Goal: Task Accomplishment & Management: Manage account settings

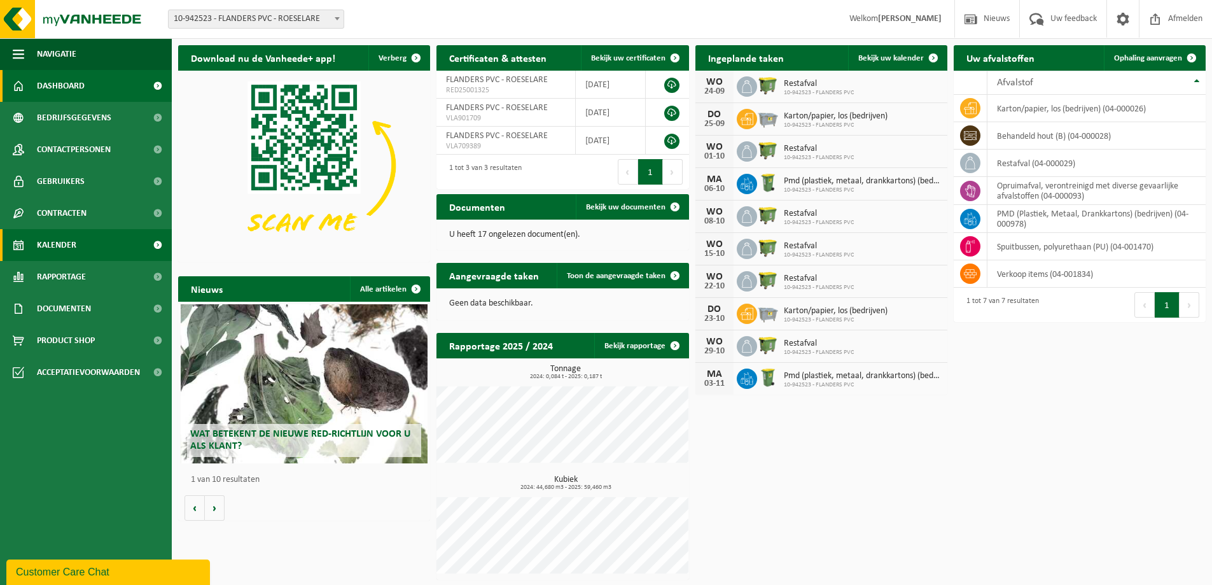
click at [70, 239] on span "Kalender" at bounding box center [56, 245] width 39 height 32
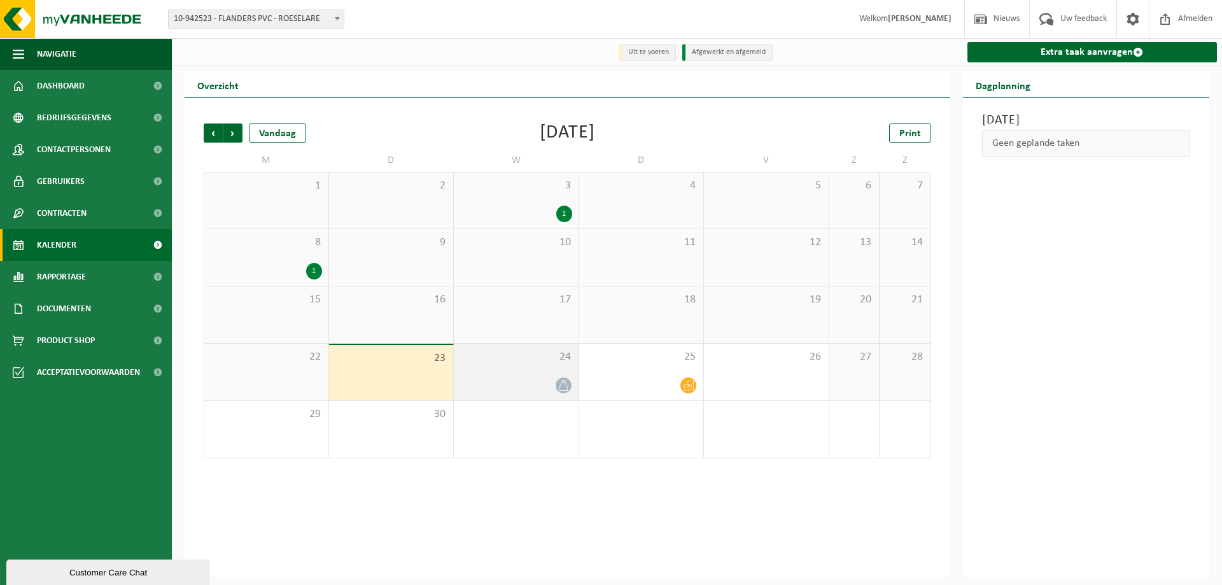
click at [554, 372] on div "24" at bounding box center [516, 372] width 125 height 57
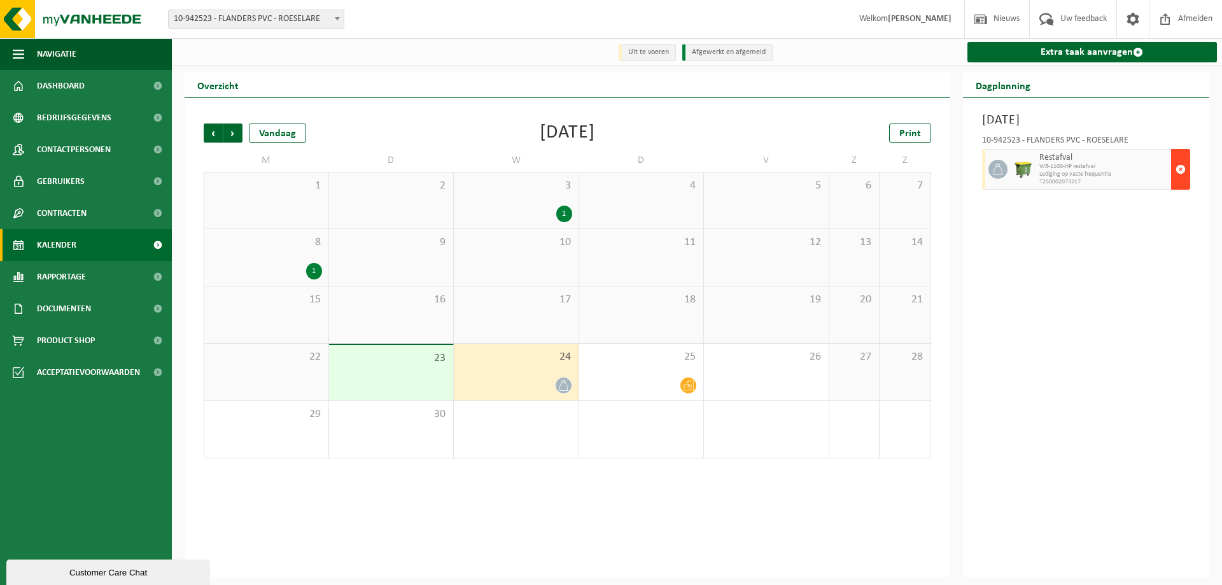
click at [1176, 169] on span "button" at bounding box center [1180, 169] width 10 height 25
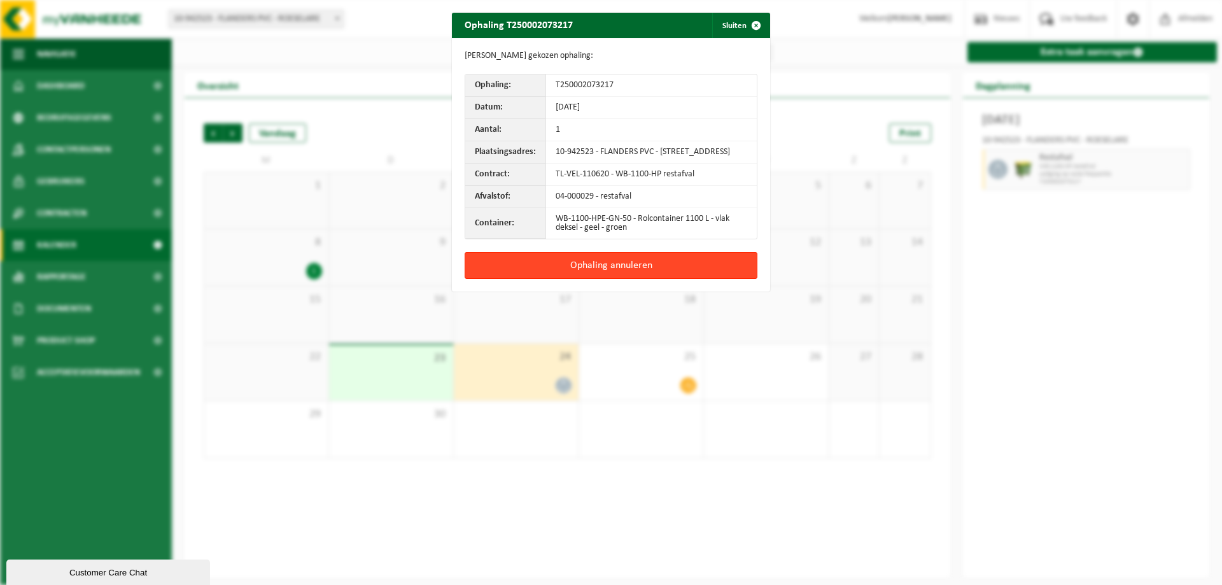
click at [605, 276] on button "Ophaling annuleren" at bounding box center [611, 265] width 293 height 27
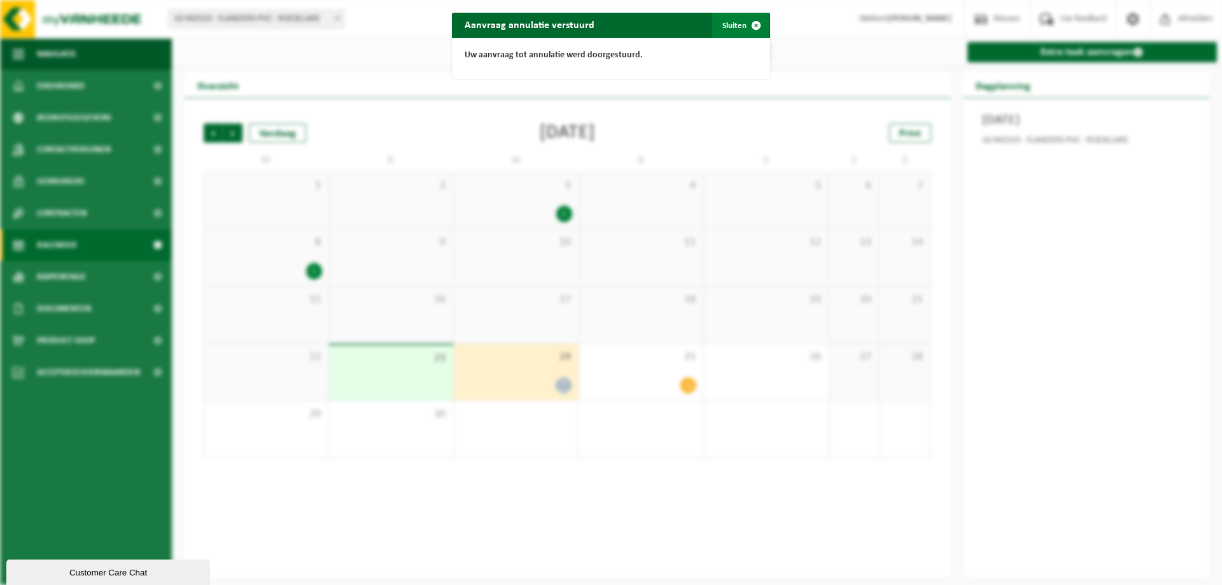
click at [755, 25] on span "button" at bounding box center [755, 25] width 25 height 25
